Goal: Navigation & Orientation: Find specific page/section

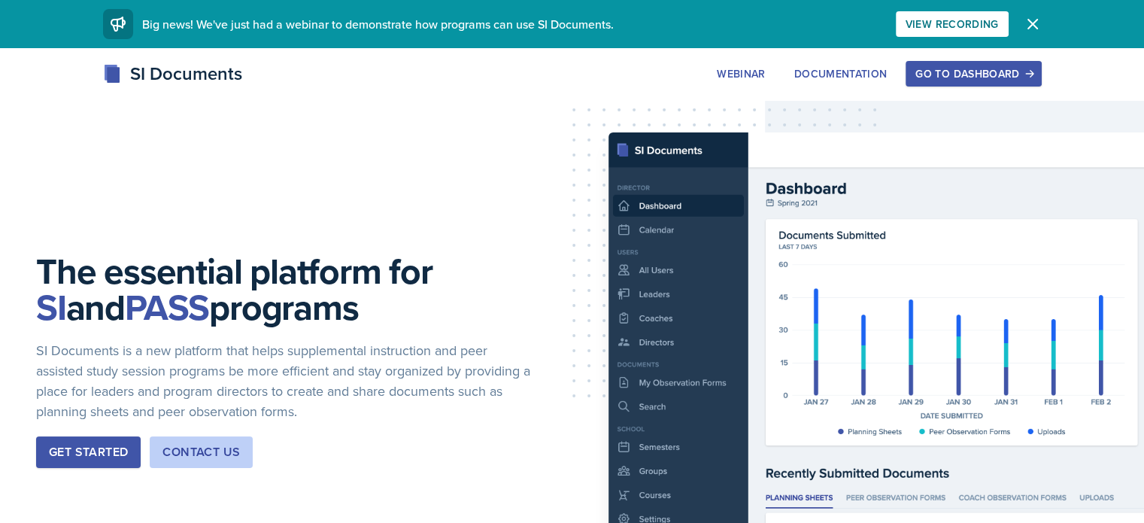
click at [1025, 72] on div "Go to Dashboard" at bounding box center [974, 74] width 116 height 12
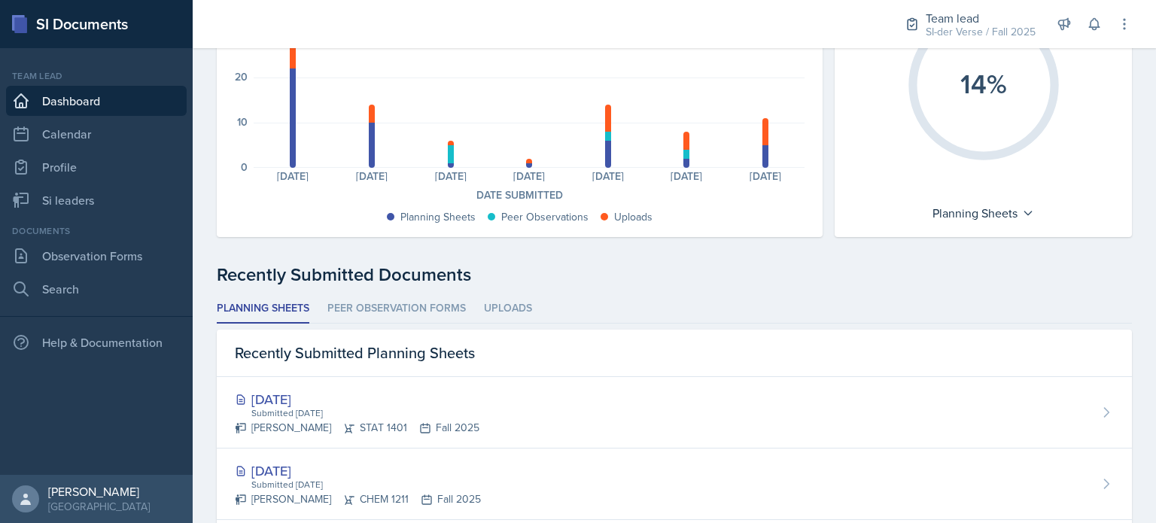
scroll to position [182, 0]
click at [112, 206] on link "Si leaders" at bounding box center [96, 200] width 181 height 30
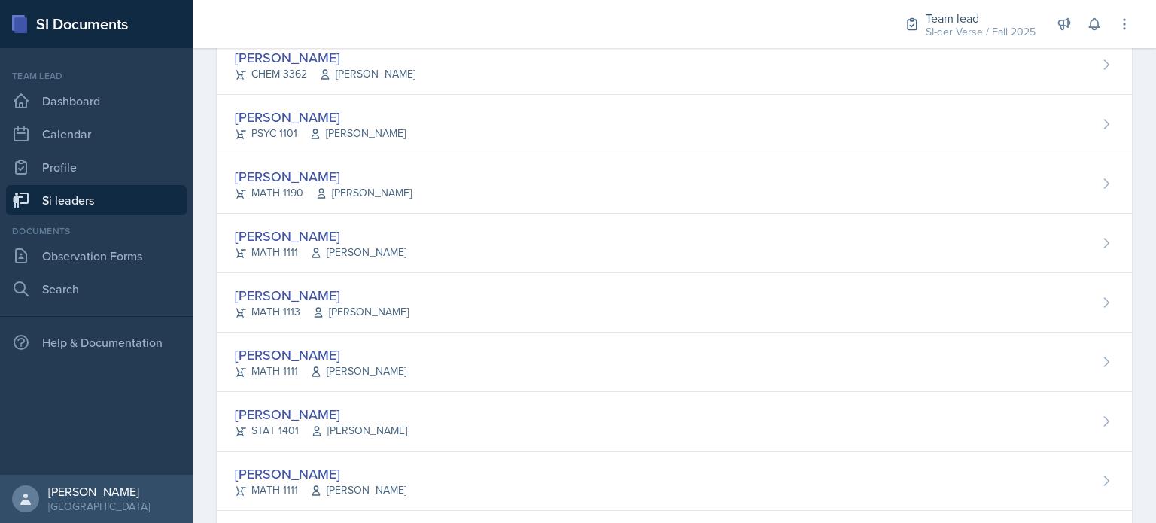
scroll to position [952, 0]
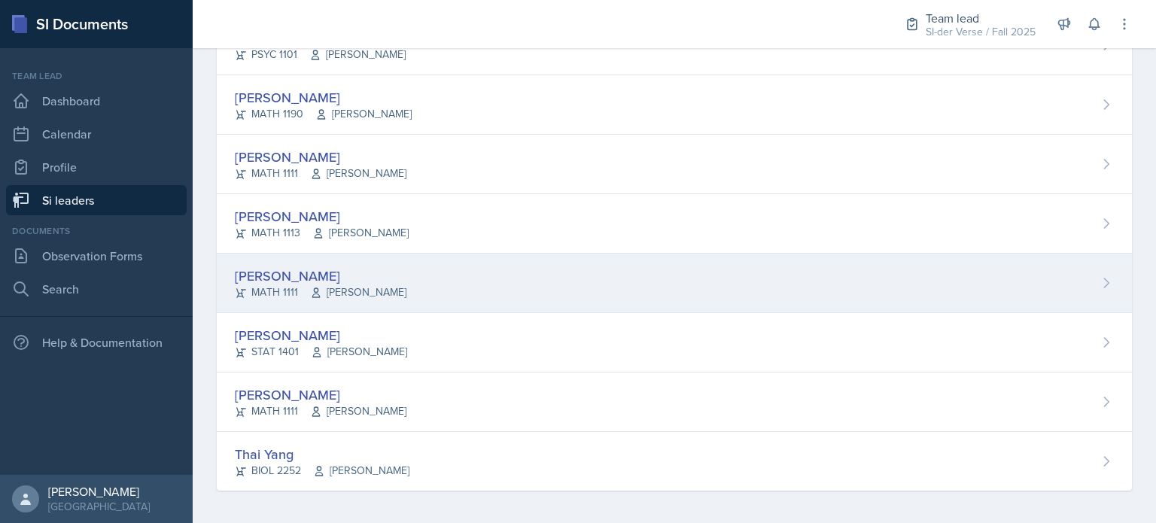
click at [340, 269] on div "[PERSON_NAME]" at bounding box center [321, 276] width 172 height 20
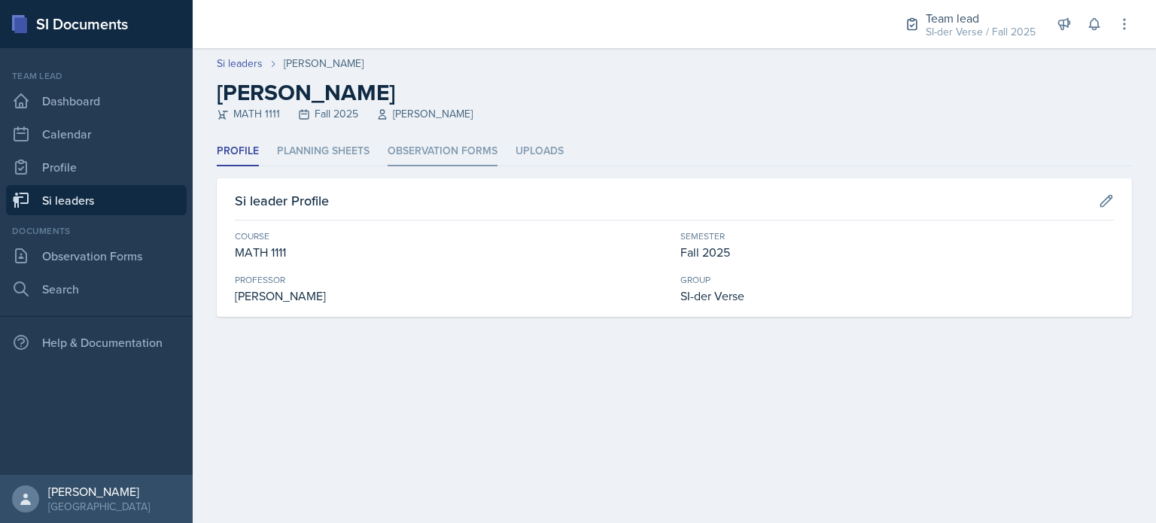
click at [412, 146] on li "Observation Forms" at bounding box center [442, 151] width 110 height 29
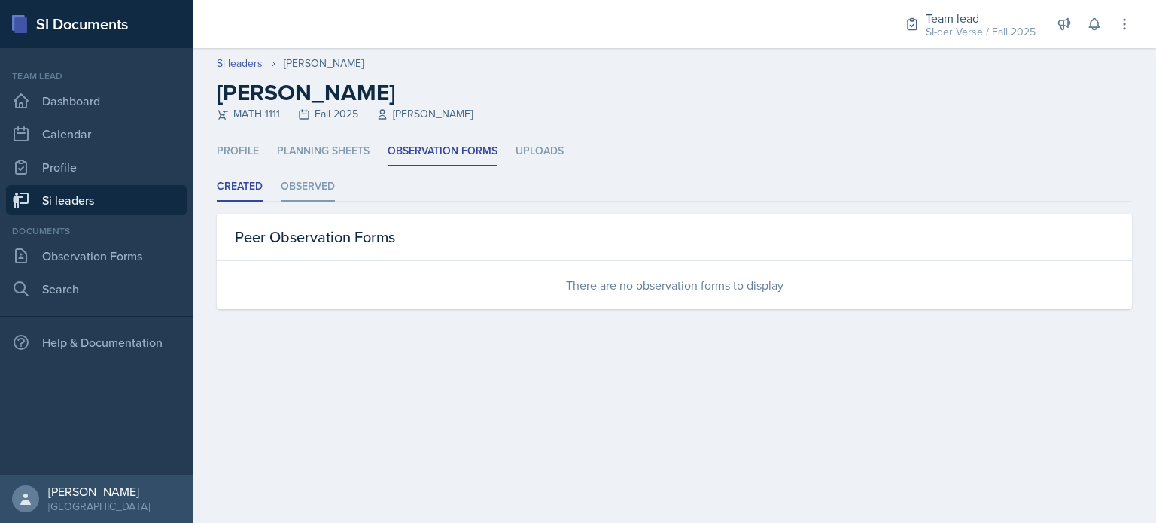
click at [310, 186] on li "Observed" at bounding box center [308, 186] width 54 height 29
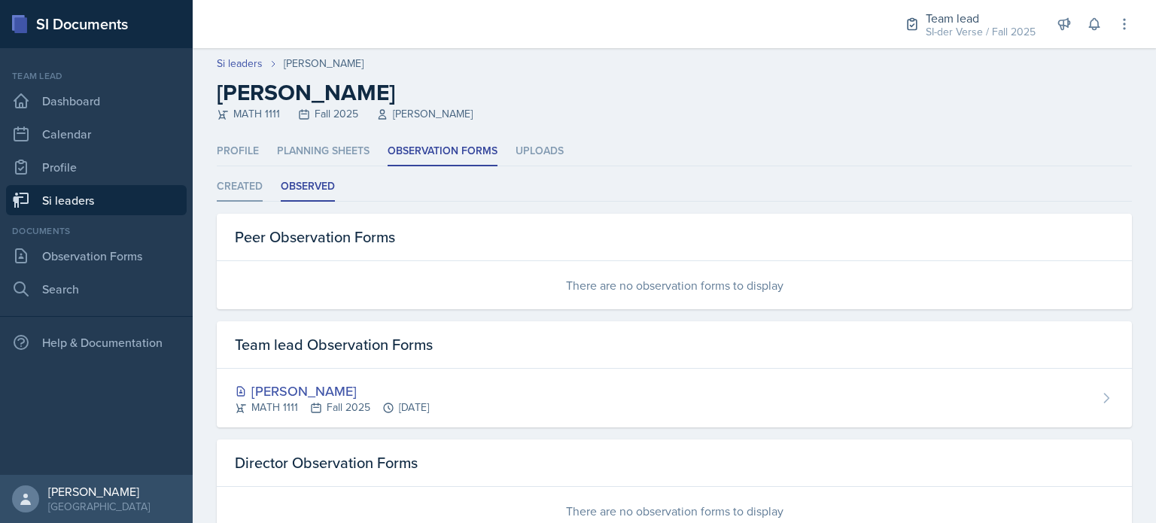
click at [228, 180] on li "Created" at bounding box center [240, 186] width 46 height 29
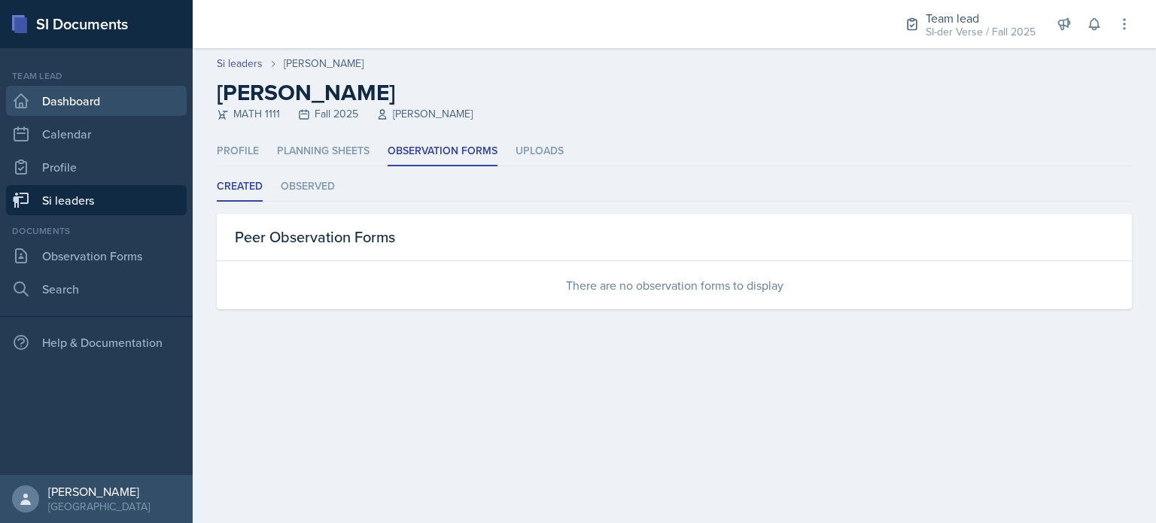
click at [114, 93] on link "Dashboard" at bounding box center [96, 101] width 181 height 30
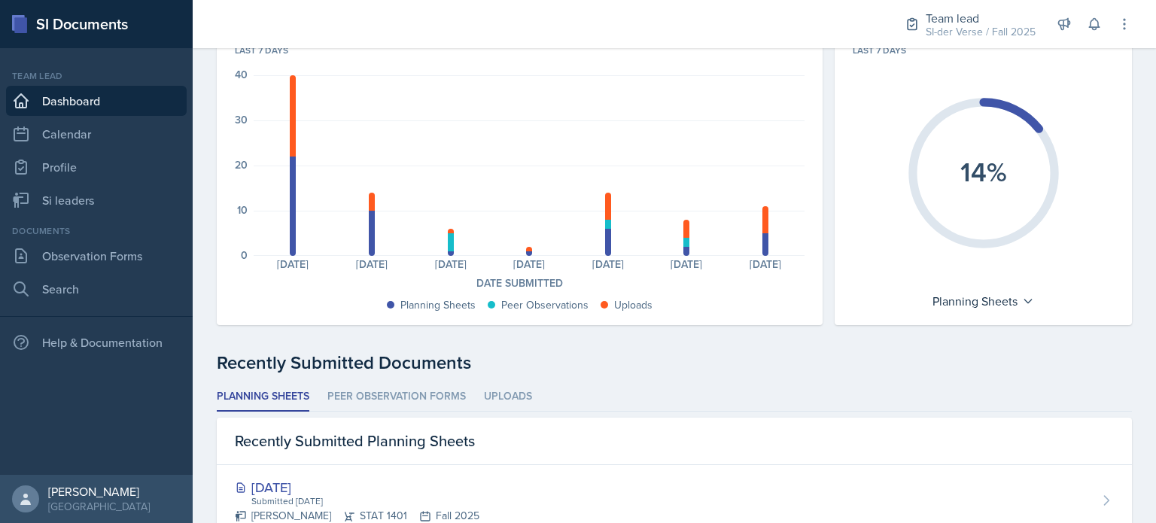
scroll to position [93, 0]
